Goal: Share content: Share content

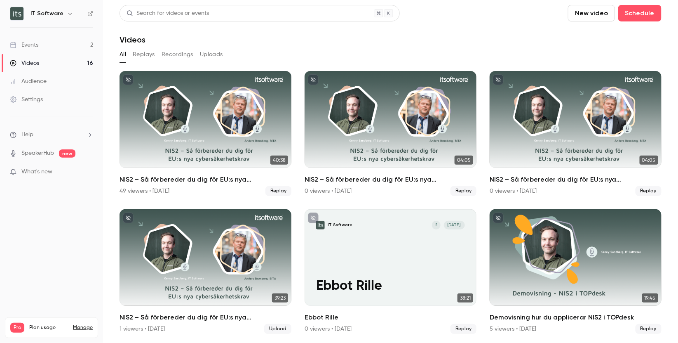
click at [24, 43] on div "Events" at bounding box center [24, 45] width 28 height 8
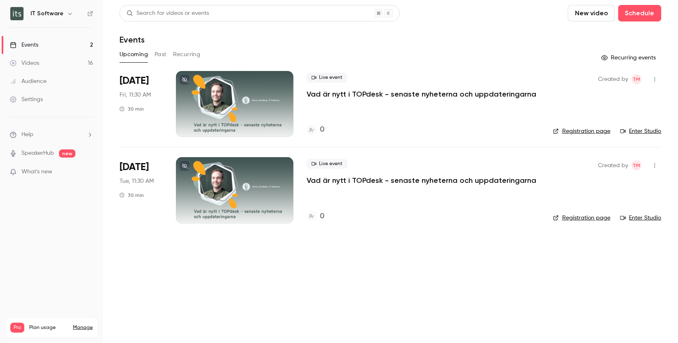
click at [162, 54] on button "Past" at bounding box center [161, 54] width 12 height 13
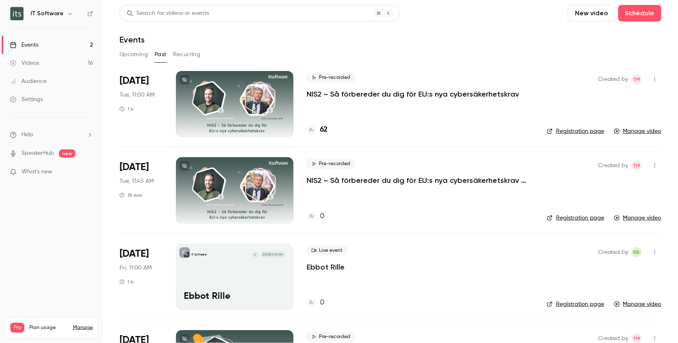
click at [583, 132] on link "Registration page" at bounding box center [575, 131] width 57 height 8
click at [330, 95] on p "NIS2 – Så förbereder du dig för EU:s nya cybersäkerhetskrav" at bounding box center [413, 94] width 212 height 10
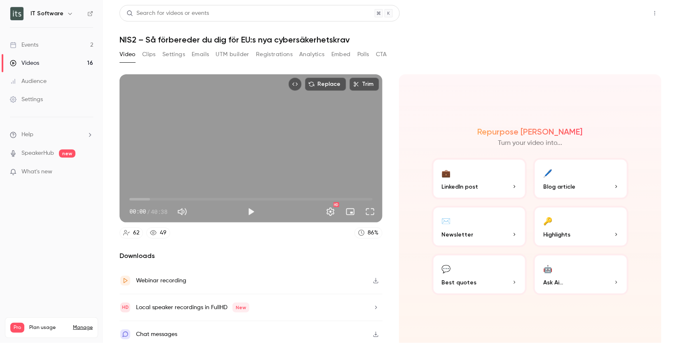
click at [632, 15] on button "Share" at bounding box center [625, 13] width 33 height 16
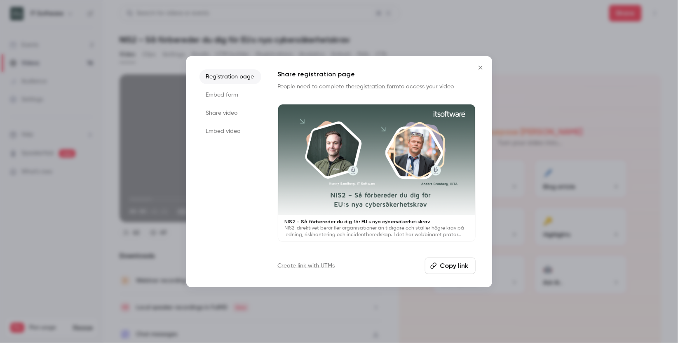
click at [232, 112] on li "Share video" at bounding box center [231, 113] width 62 height 15
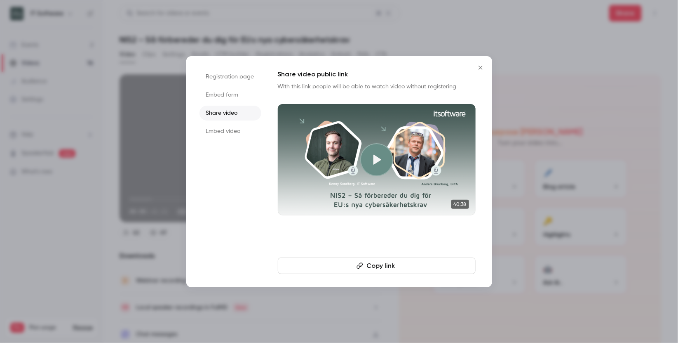
click at [390, 266] on button "Copy link" at bounding box center [377, 265] width 198 height 16
click at [235, 78] on li "Registration page" at bounding box center [231, 76] width 62 height 15
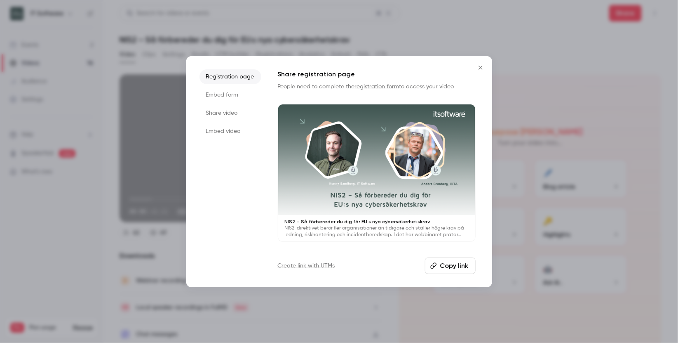
click at [462, 267] on button "Copy link" at bounding box center [450, 265] width 51 height 16
click at [481, 64] on icon "Close" at bounding box center [481, 67] width 10 height 7
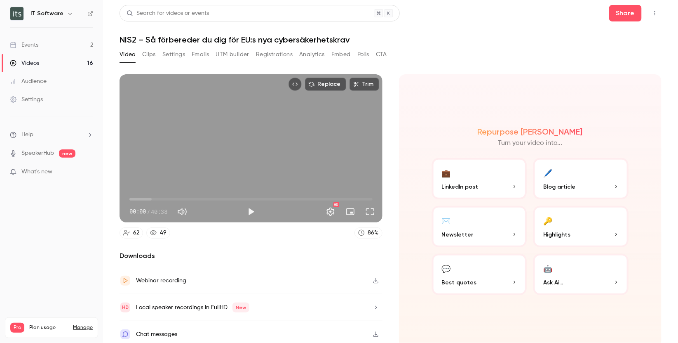
click at [31, 52] on link "Events 2" at bounding box center [51, 45] width 103 height 18
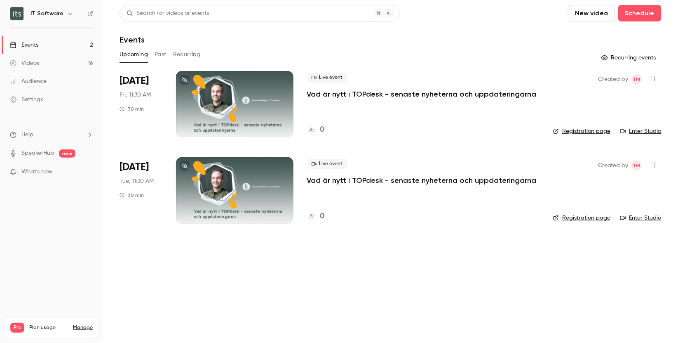
click at [34, 65] on div "Videos" at bounding box center [24, 63] width 29 height 8
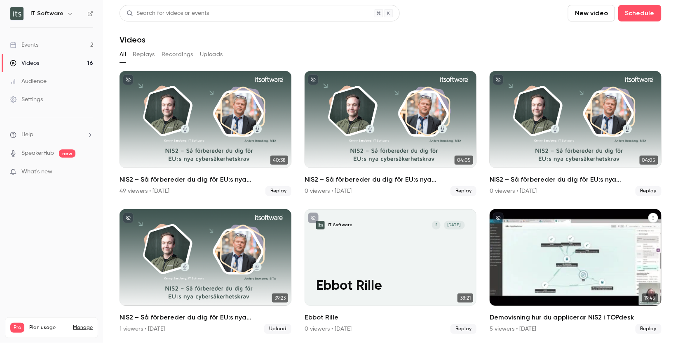
click at [628, 270] on div "Demovisning hur du applicerar NIS2 i TOPdesk" at bounding box center [576, 257] width 172 height 97
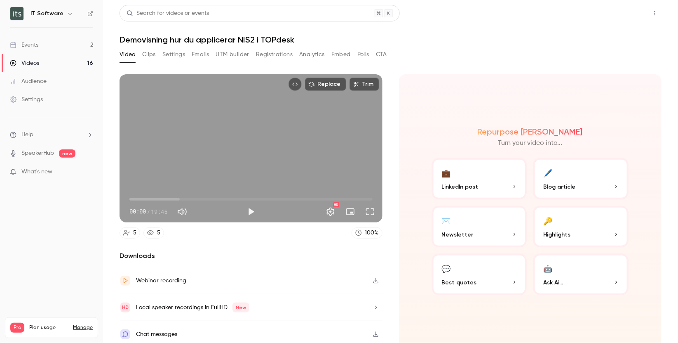
click at [639, 13] on button "Share" at bounding box center [625, 13] width 33 height 16
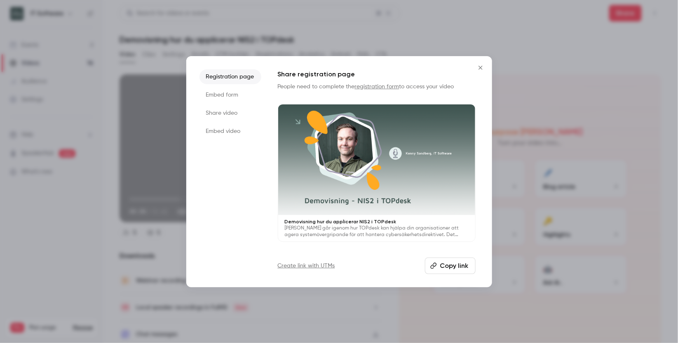
click at [458, 265] on button "Copy link" at bounding box center [450, 265] width 51 height 16
click at [484, 65] on icon "Close" at bounding box center [481, 67] width 10 height 7
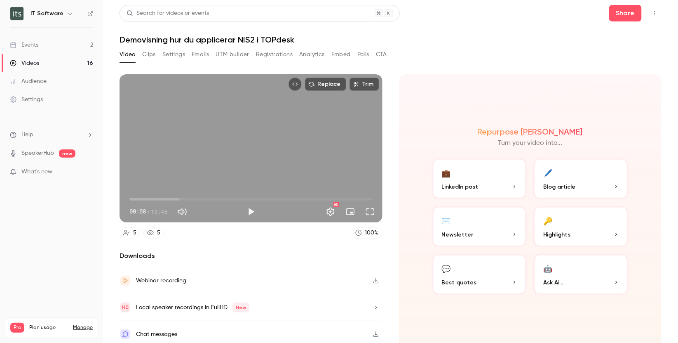
click at [311, 52] on button "Analytics" at bounding box center [312, 54] width 26 height 13
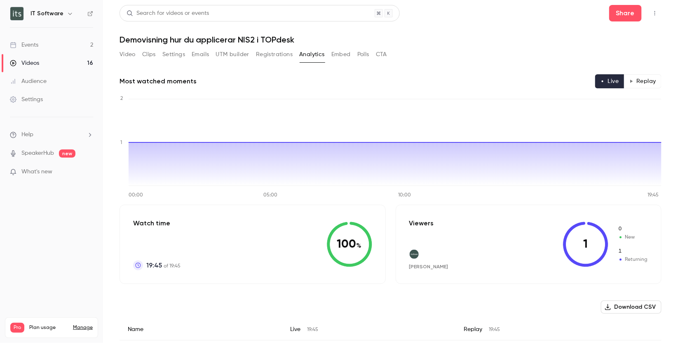
click at [42, 43] on link "Events 2" at bounding box center [51, 45] width 103 height 18
